Goal: Task Accomplishment & Management: Complete application form

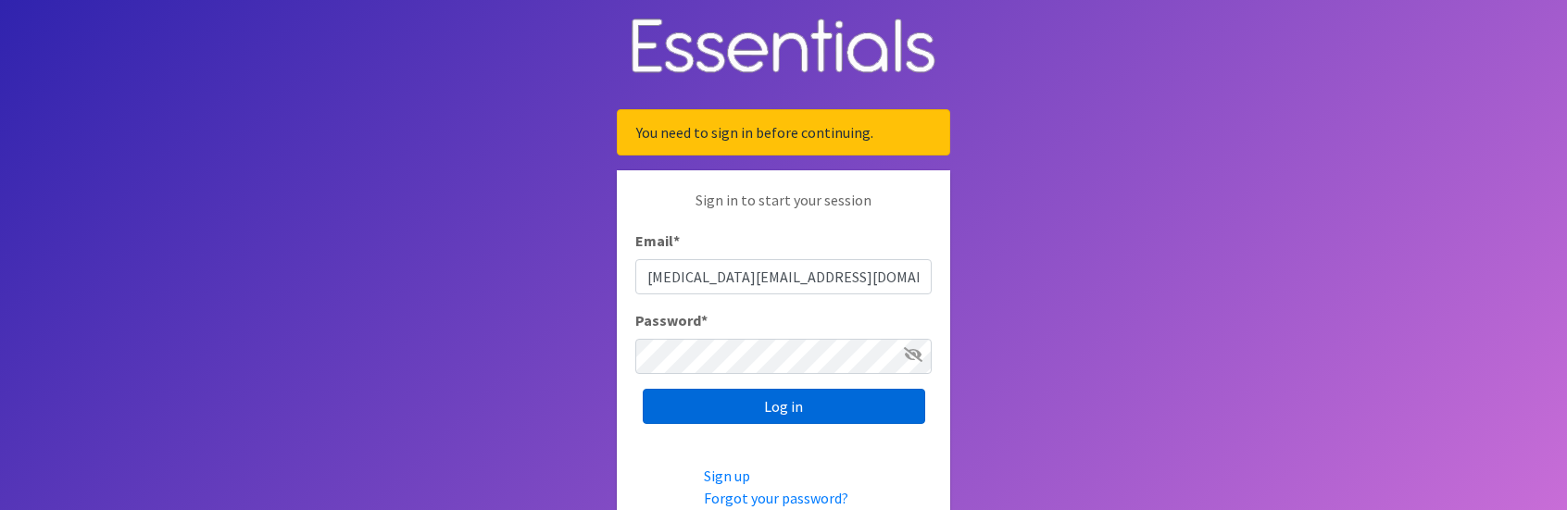
click at [724, 403] on input "Log in" at bounding box center [784, 406] width 282 height 35
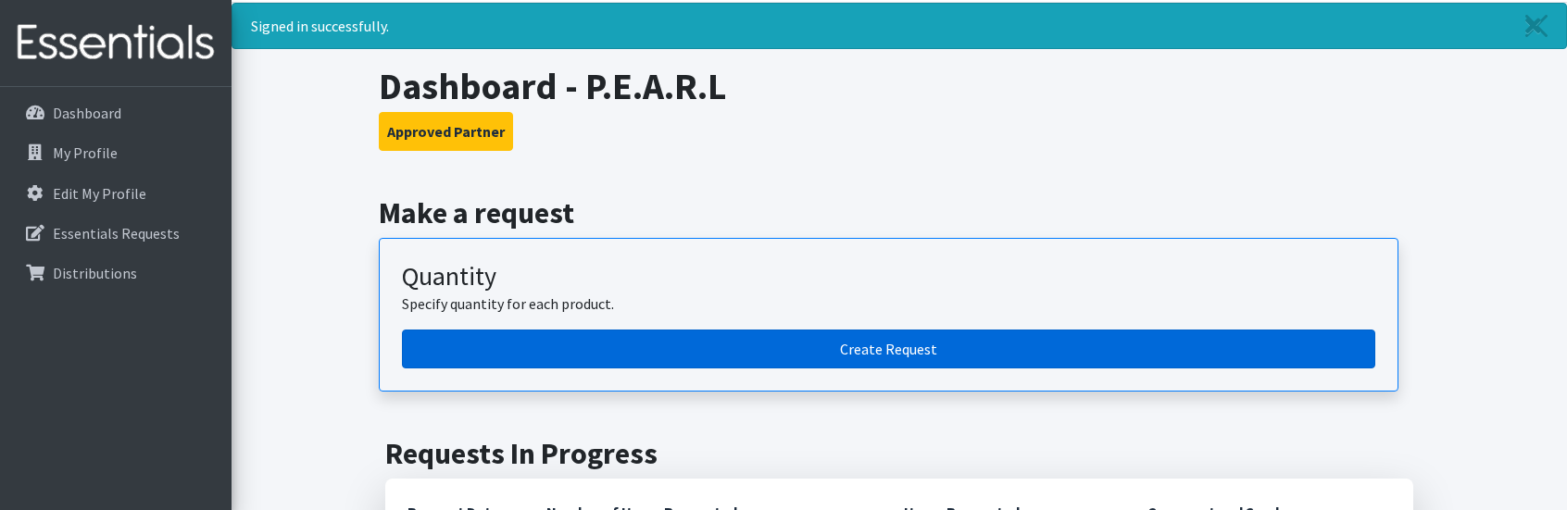
scroll to position [93, 0]
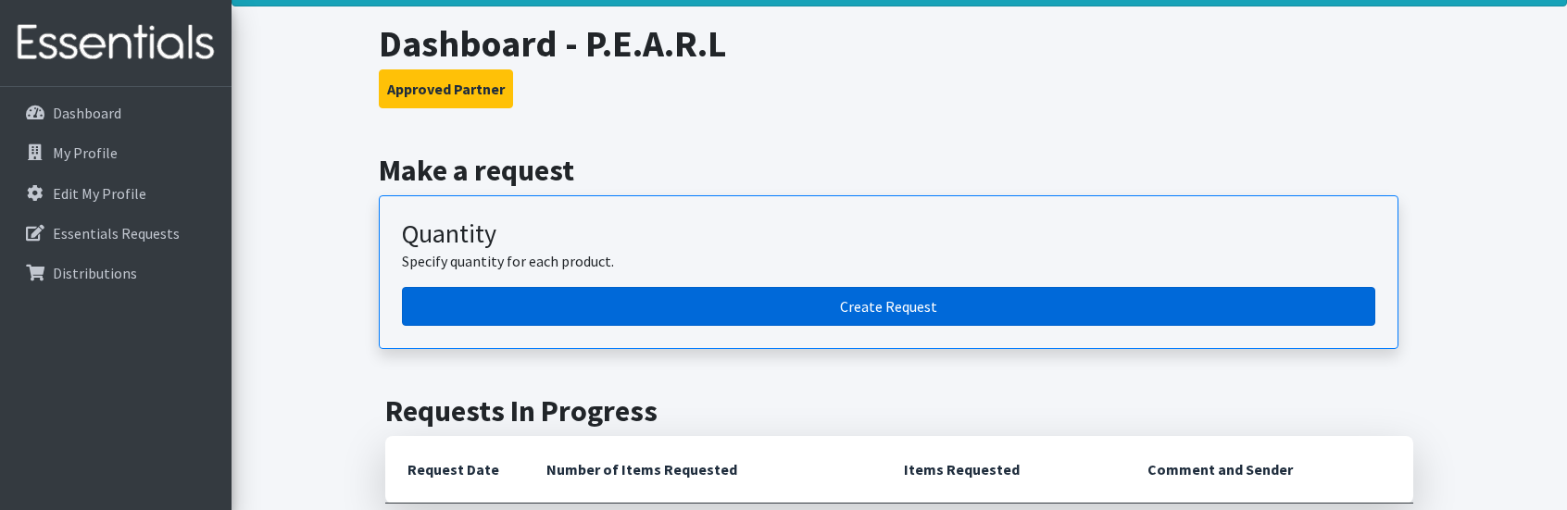
click at [858, 311] on link "Create Request" at bounding box center [888, 306] width 973 height 39
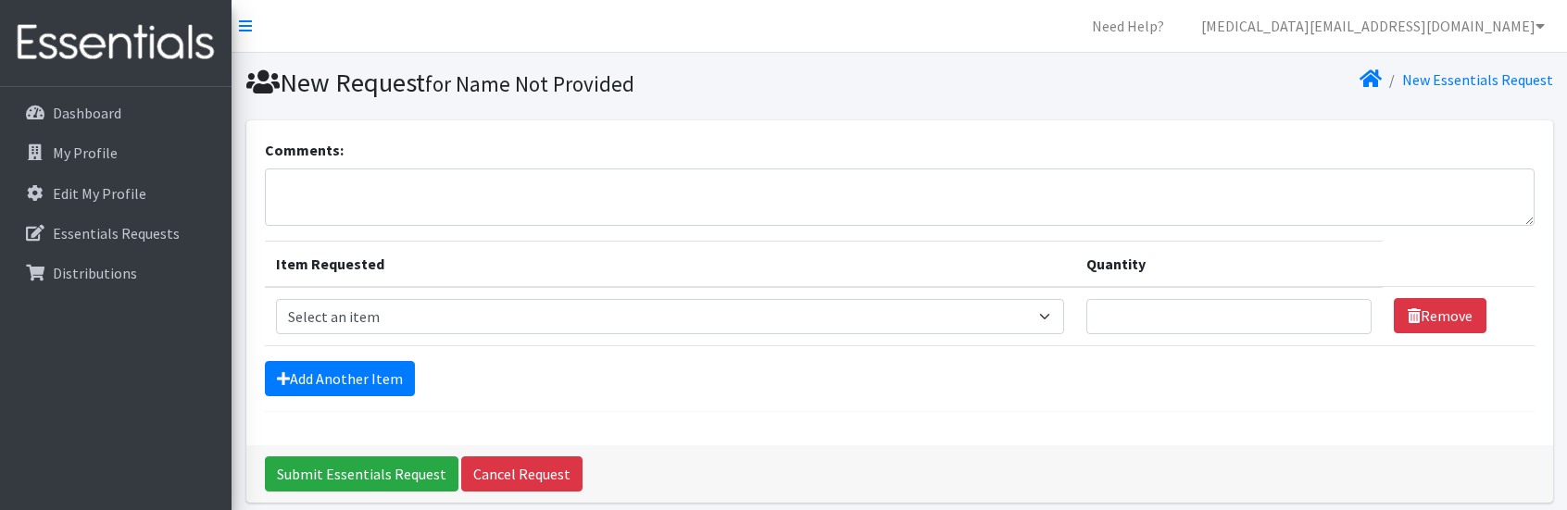
scroll to position [73, 0]
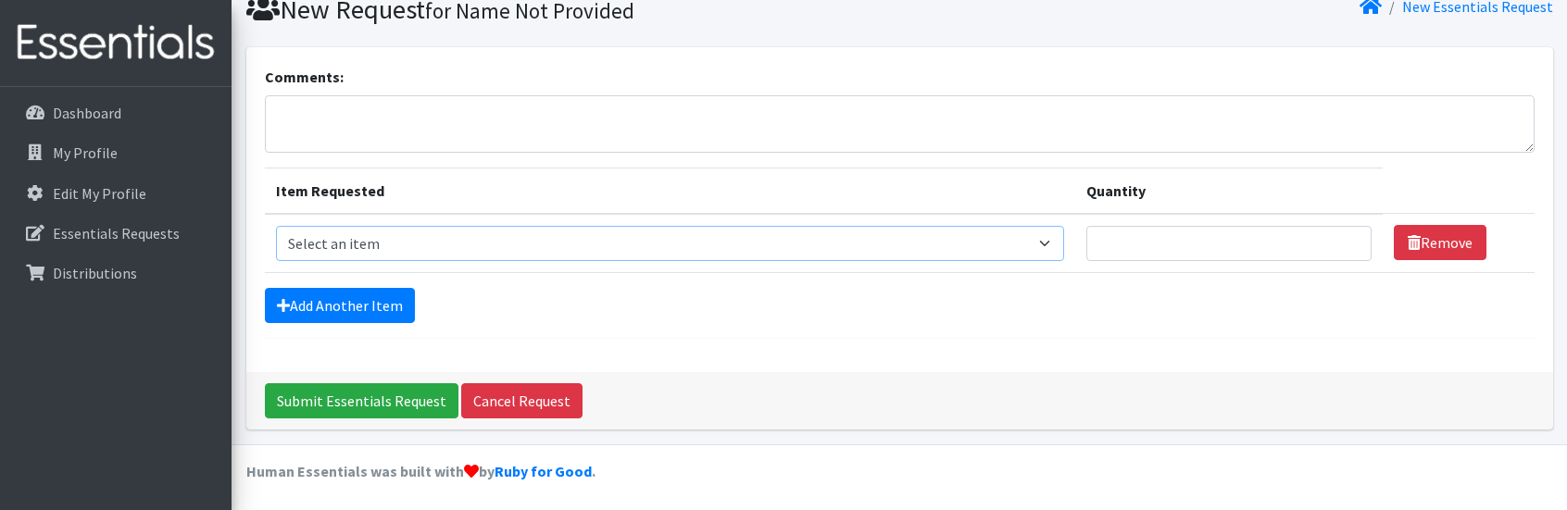
click at [468, 249] on select "Select an item Adult Briefs (Large/X-Large) Adult Briefs (Medium/Large) Adult B…" at bounding box center [670, 243] width 789 height 35
select select "4566"
click at [276, 226] on select "Select an item Adult Briefs (Large/X-Large) Adult Briefs (Medium/Large) Adult B…" at bounding box center [670, 243] width 789 height 35
click at [333, 305] on link "Add Another Item" at bounding box center [340, 305] width 150 height 35
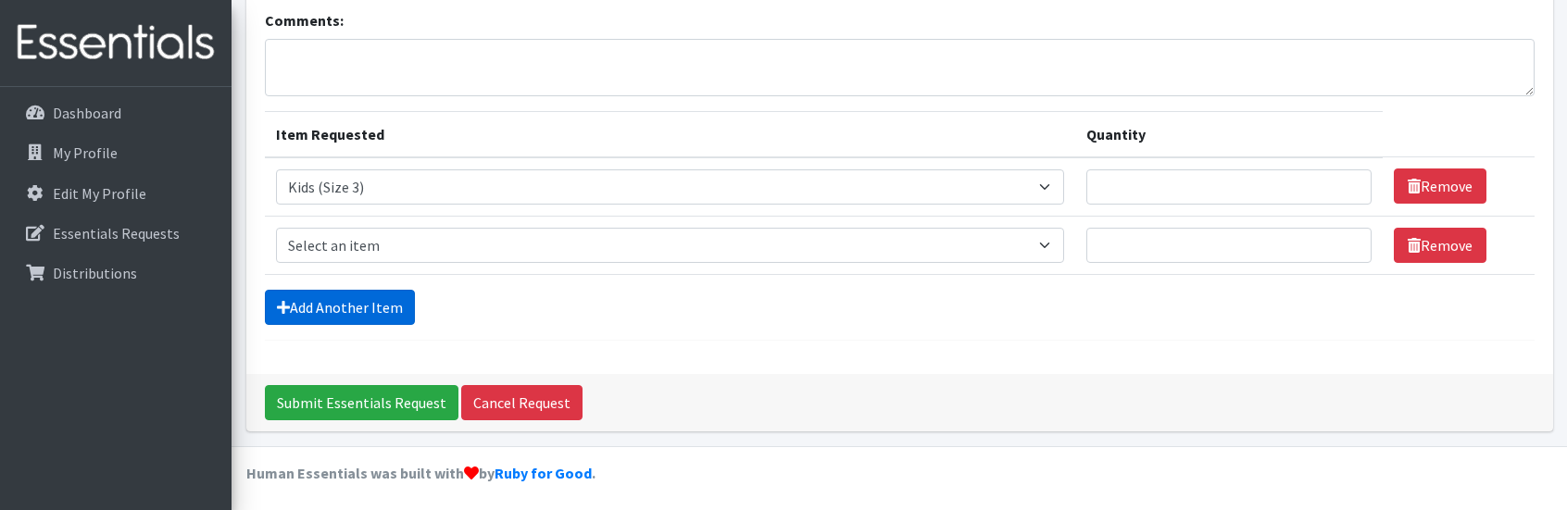
scroll to position [131, 0]
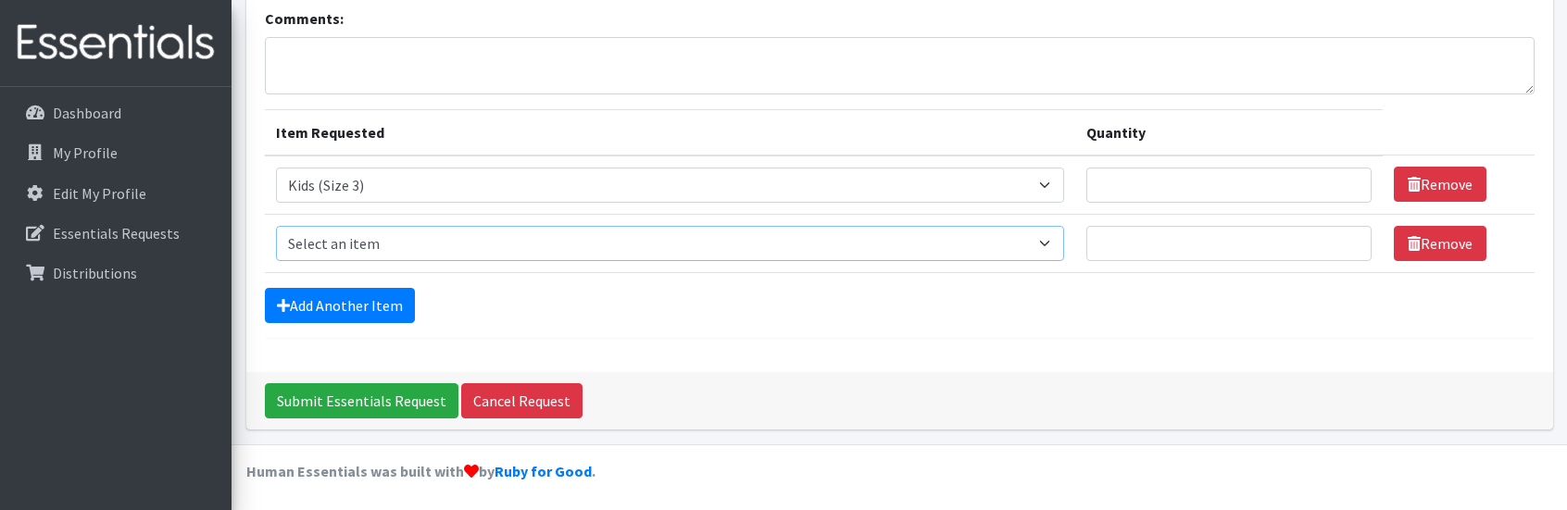
click at [415, 241] on select "Select an item Adult Briefs (Large/X-Large) Adult Briefs (Medium/Large) Adult B…" at bounding box center [670, 243] width 789 height 35
select select "4568"
click at [276, 226] on select "Select an item Adult Briefs (Large/X-Large) Adult Briefs (Medium/Large) Adult B…" at bounding box center [670, 243] width 789 height 35
click at [1170, 183] on input "Quantity" at bounding box center [1228, 185] width 285 height 35
type input "250"
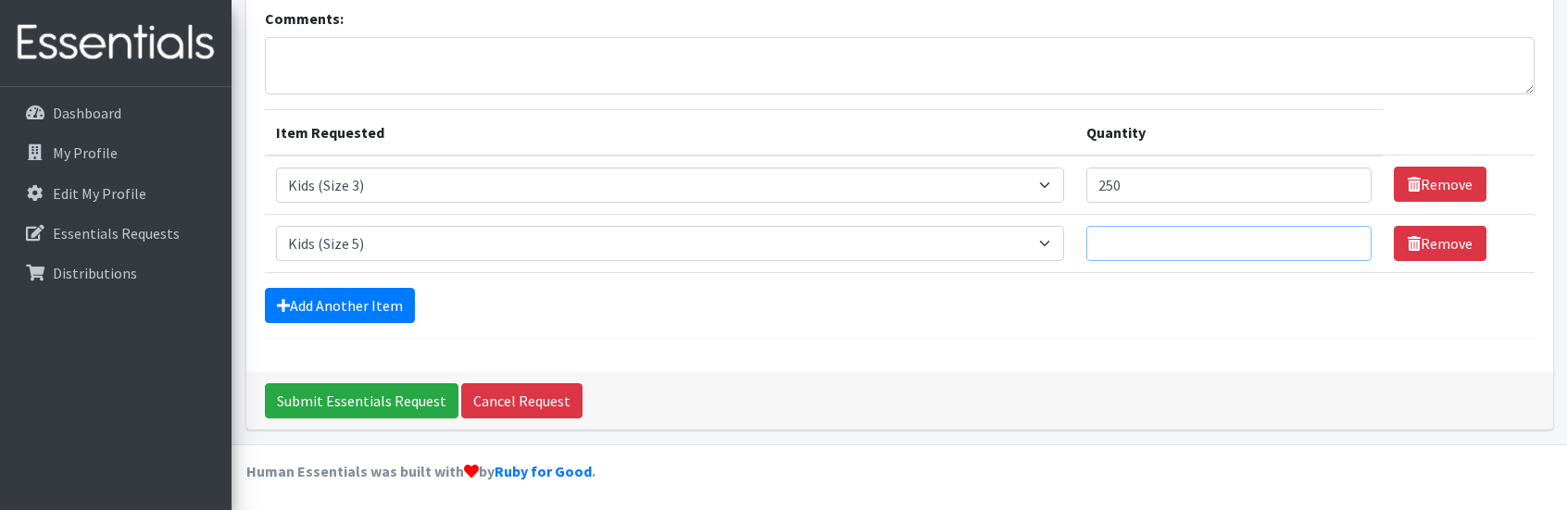
click at [1128, 248] on input "Quantity" at bounding box center [1228, 243] width 285 height 35
type input "250"
click at [606, 321] on form "Comments: Item Requested Quantity Item Requested Select an item Adult Briefs (L…" at bounding box center [900, 173] width 1270 height 332
click at [329, 398] on input "Submit Essentials Request" at bounding box center [362, 400] width 194 height 35
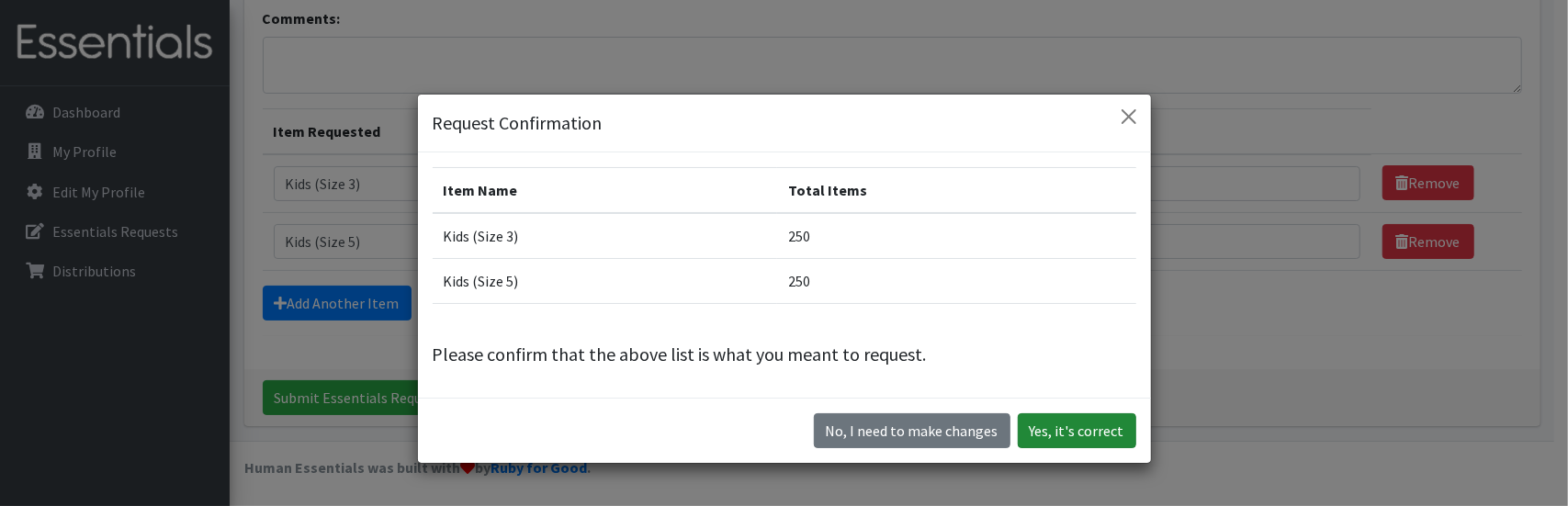
click at [1052, 430] on button "Yes, it's correct" at bounding box center [1076, 431] width 118 height 35
